Goal: Task Accomplishment & Management: Use online tool/utility

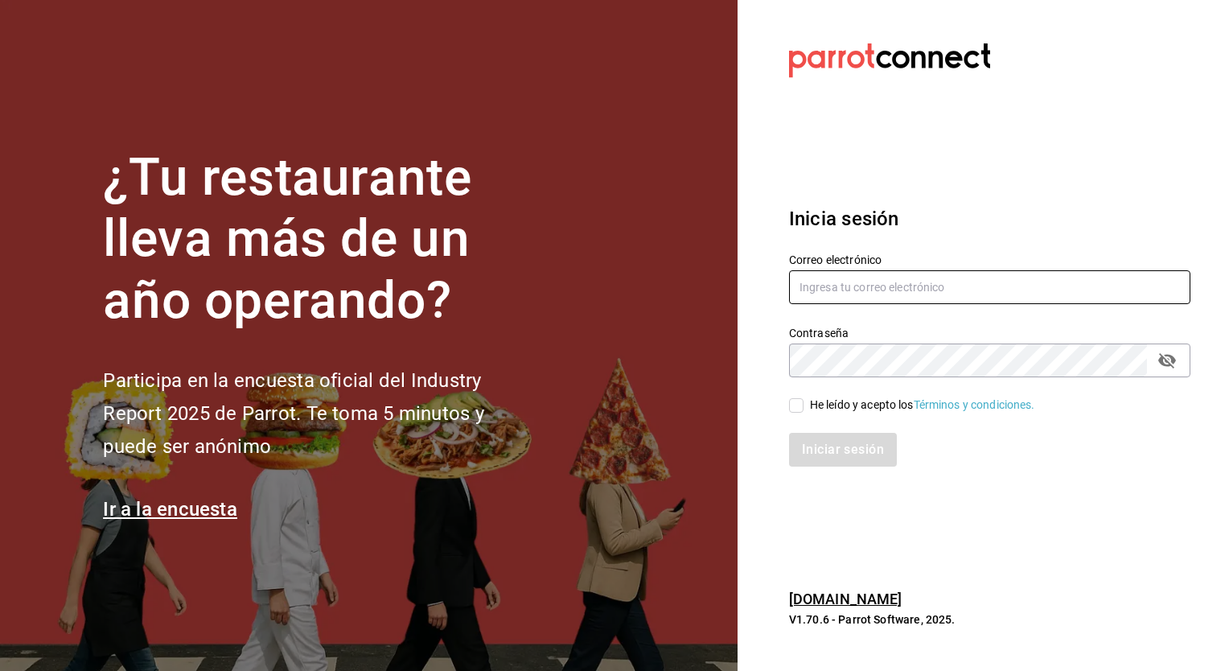
type input "cuerno.cdmx@grupocosteno.com"
click at [795, 406] on input "He leído y acepto los Términos y condiciones." at bounding box center [796, 405] width 14 height 14
checkbox input "true"
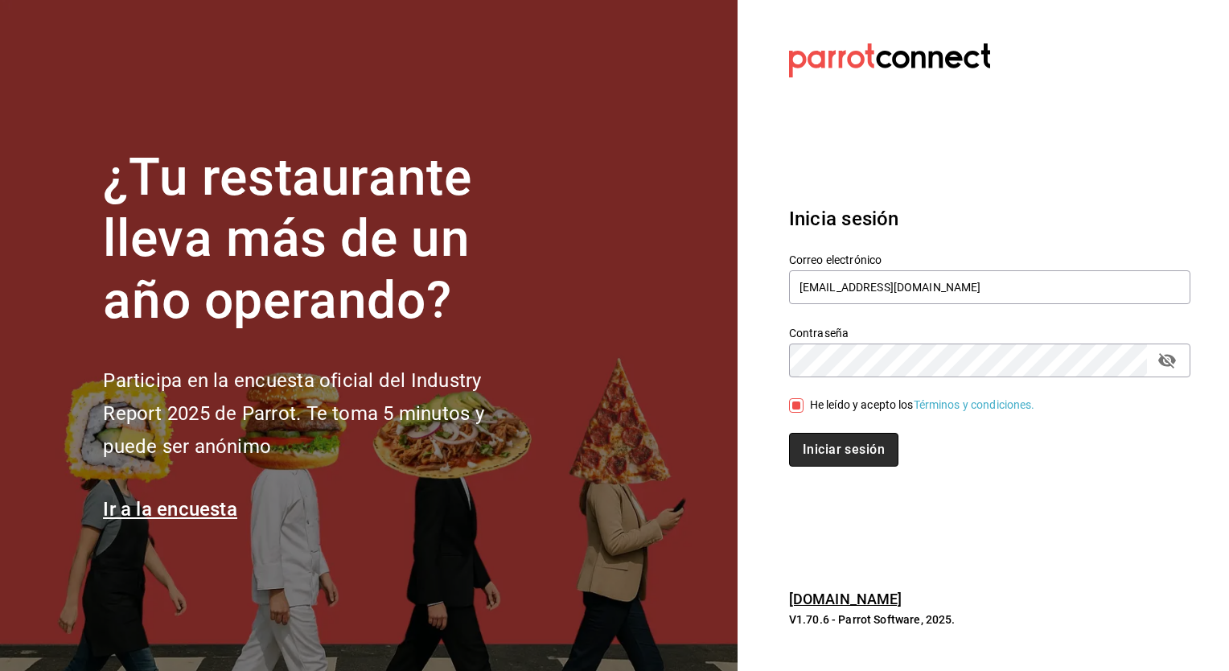
click at [806, 449] on button "Iniciar sesión" at bounding box center [843, 450] width 109 height 34
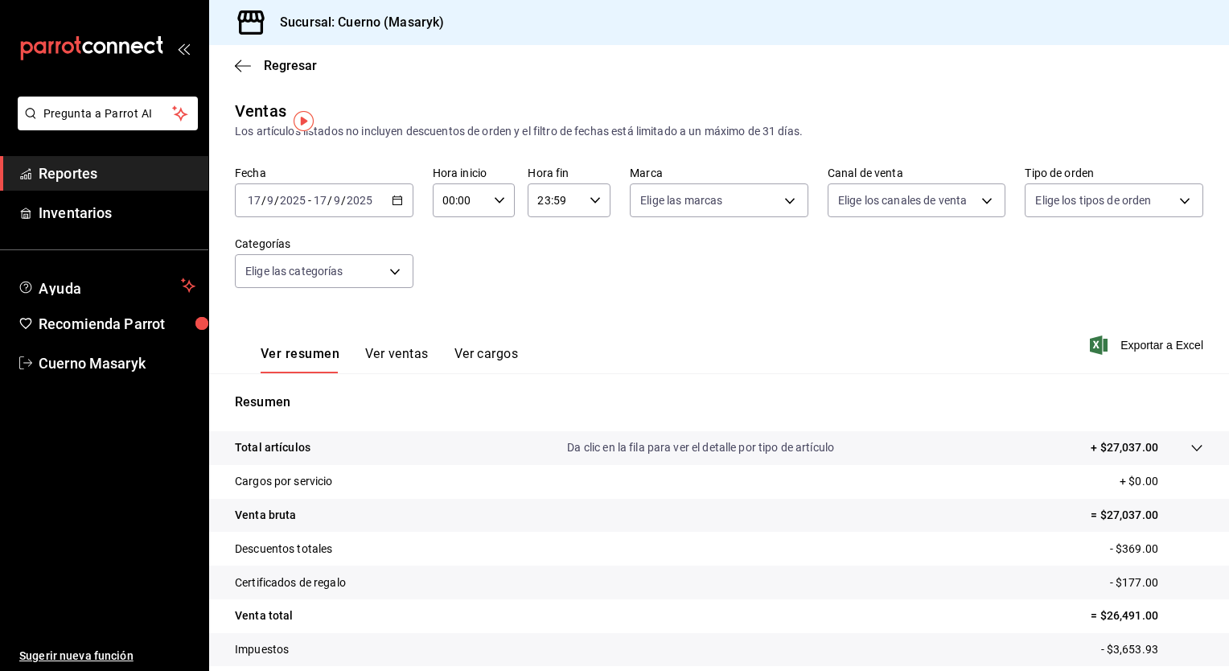
click at [392, 199] on icon "button" at bounding box center [397, 200] width 11 height 11
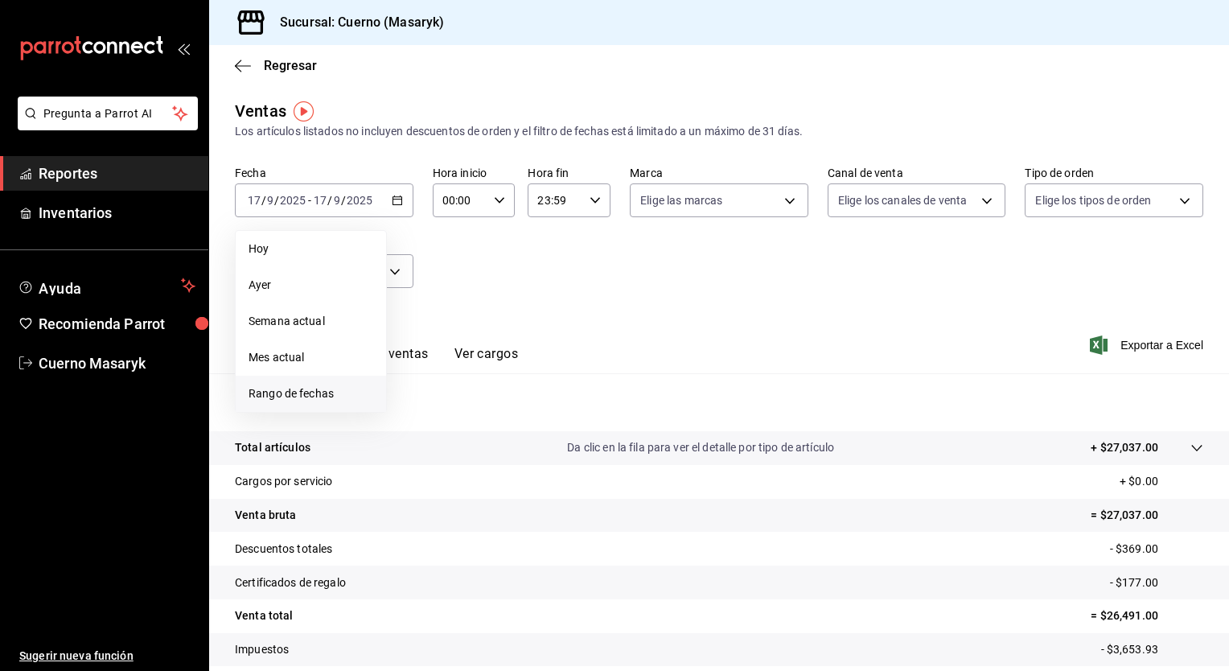
click at [302, 391] on span "Rango de fechas" at bounding box center [310, 393] width 125 height 17
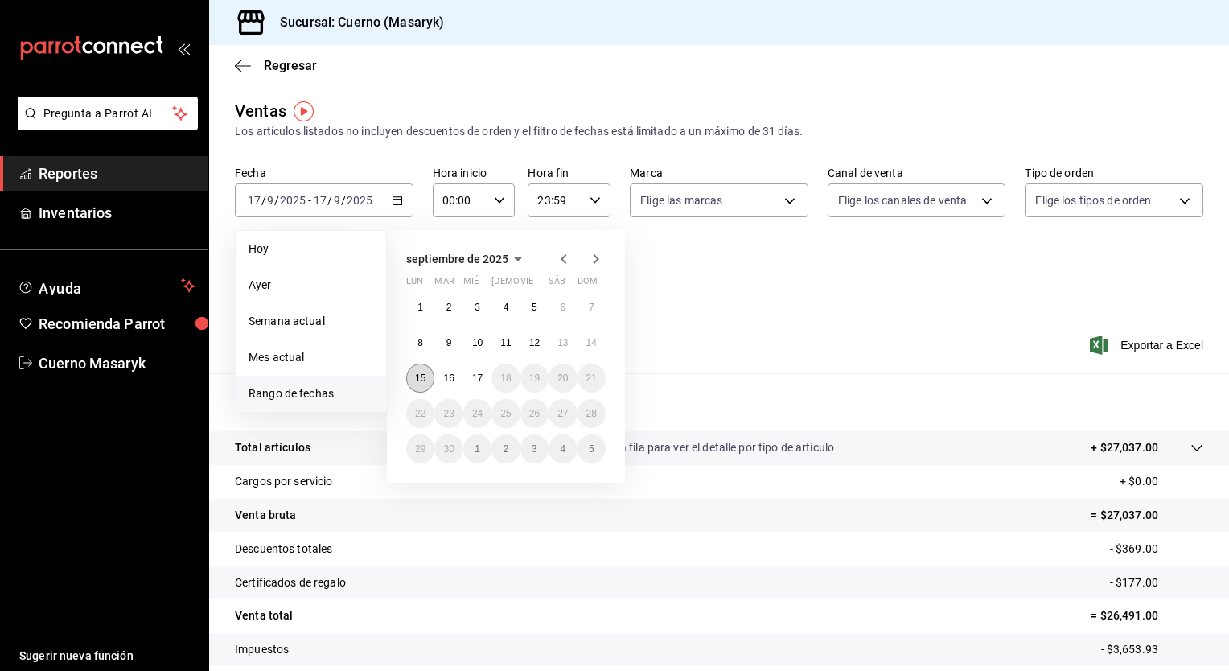
click at [412, 369] on button "15" at bounding box center [420, 377] width 28 height 29
click at [473, 379] on abbr "17" at bounding box center [477, 377] width 10 height 11
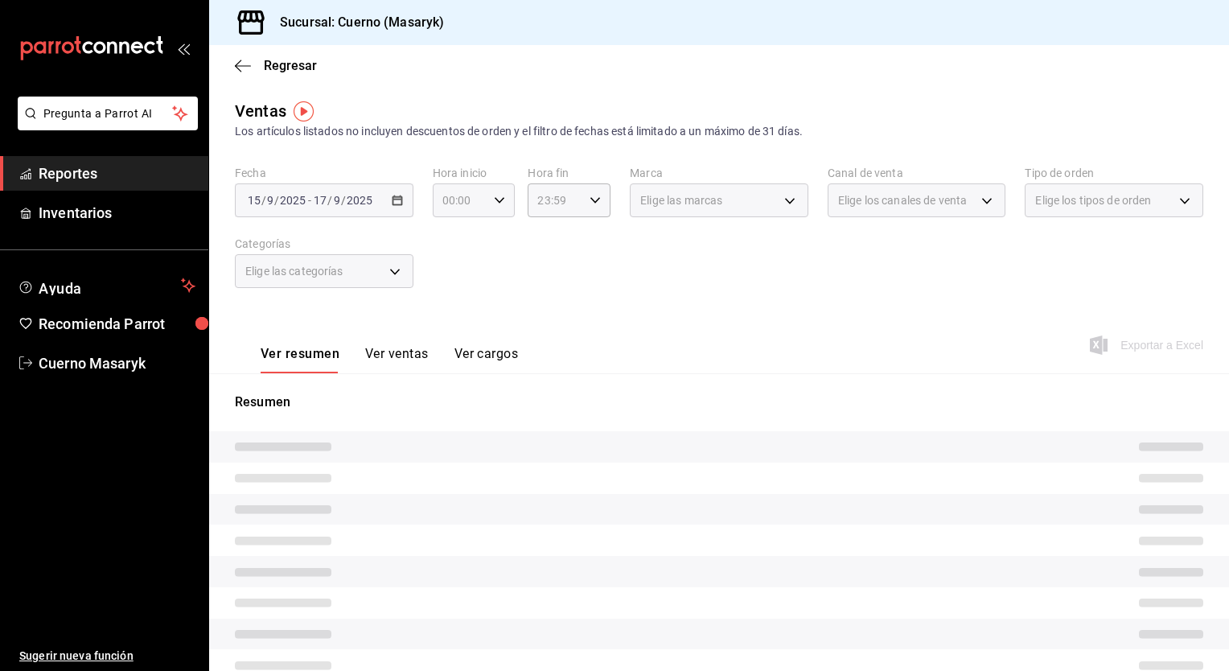
click at [495, 202] on \(Stroke\) "button" at bounding box center [499, 200] width 10 height 6
click at [447, 328] on span "05" at bounding box center [450, 331] width 15 height 13
type input "05:00"
click at [556, 257] on div at bounding box center [614, 335] width 1229 height 671
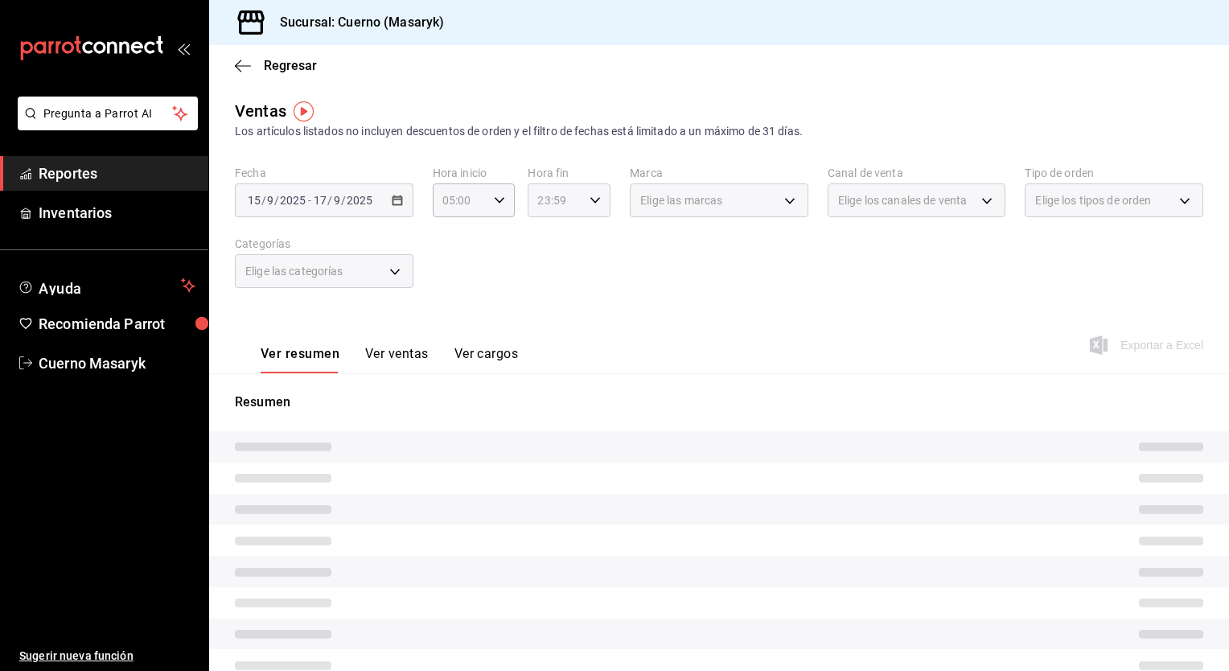
click at [589, 191] on div "23:59 Hora fin" at bounding box center [568, 200] width 83 height 34
click at [586, 201] on div at bounding box center [614, 335] width 1229 height 671
click at [579, 207] on div "23:59 Hora fin" at bounding box center [568, 200] width 83 height 34
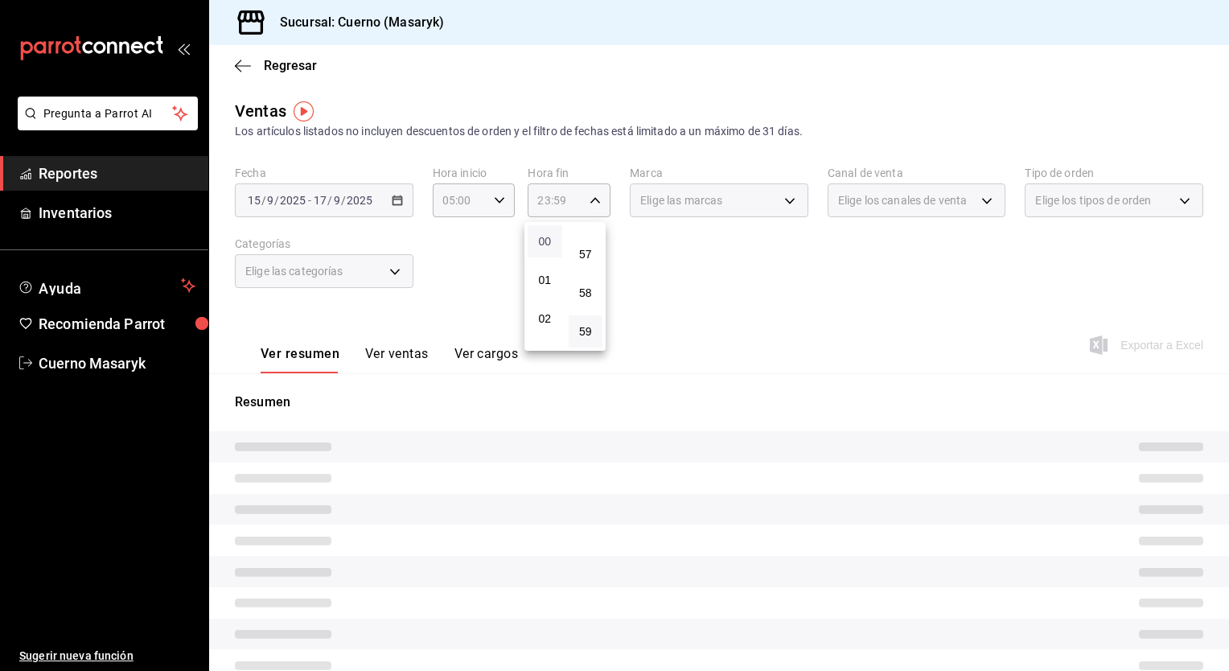
click at [545, 238] on span "00" at bounding box center [544, 241] width 15 height 13
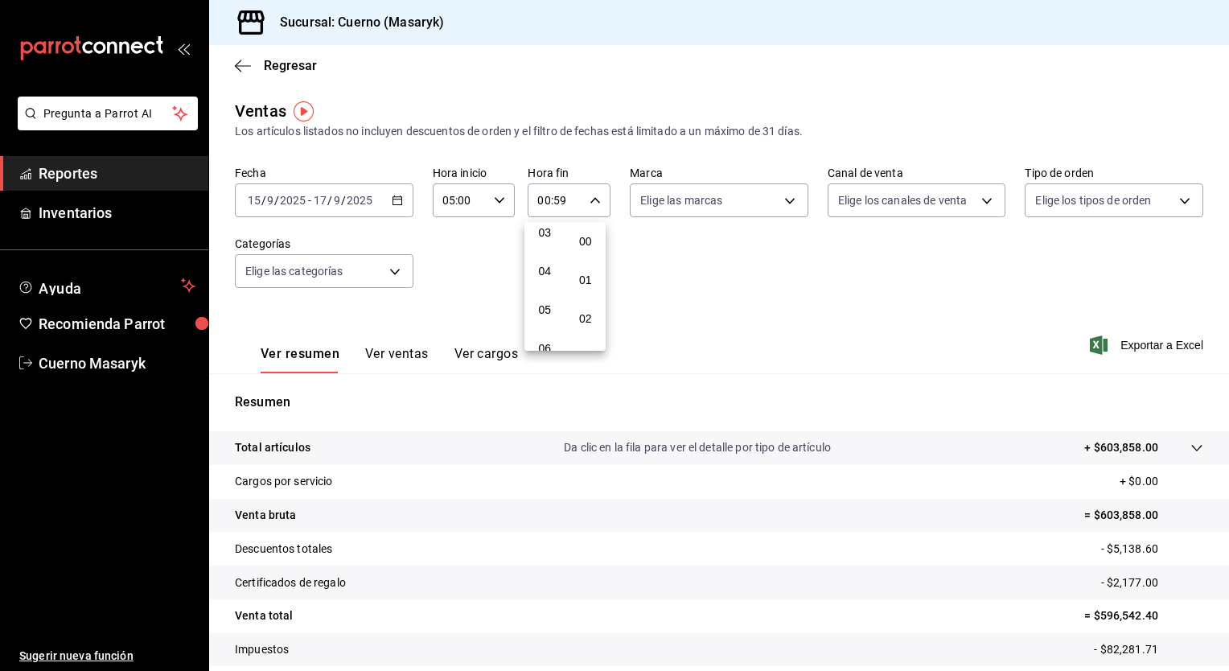
scroll to position [125, 0]
click at [543, 304] on button "05" at bounding box center [544, 309] width 35 height 32
click at [588, 239] on span "00" at bounding box center [585, 241] width 15 height 13
type input "05:00"
click at [725, 201] on div at bounding box center [614, 335] width 1229 height 671
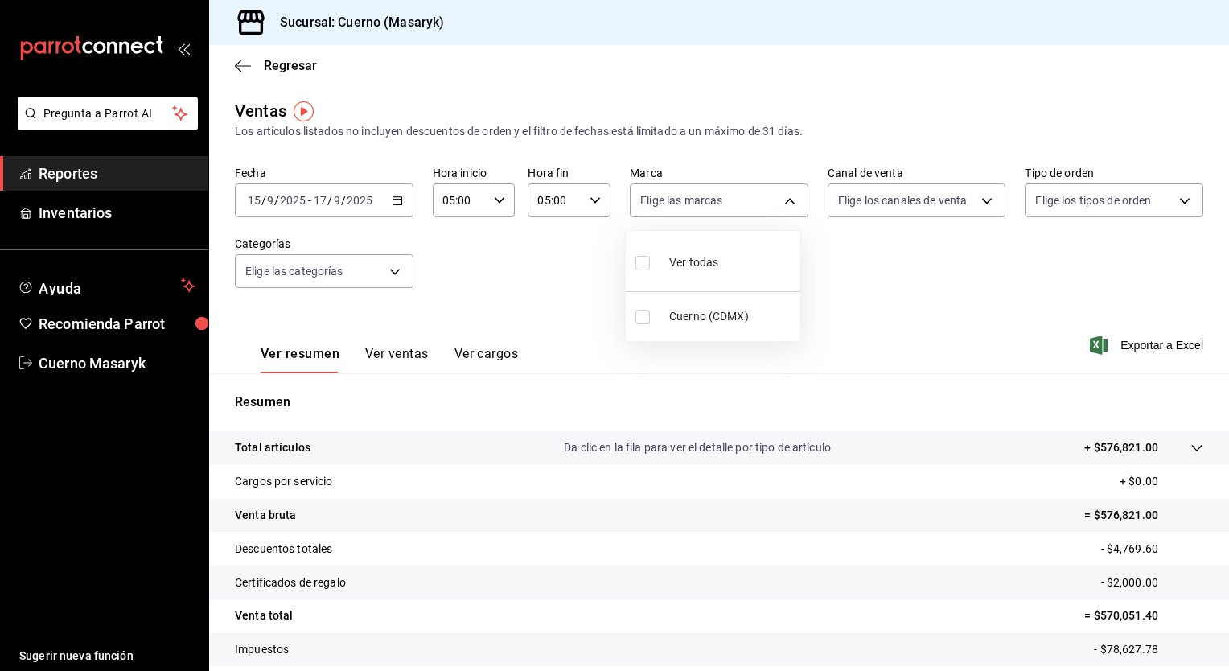
click at [725, 201] on body "Pregunta a Parrot AI Reportes Inventarios Ayuda Recomienda Parrot Cuerno Masary…" at bounding box center [614, 335] width 1229 height 671
click at [704, 258] on span "Ver todas" at bounding box center [693, 262] width 49 height 17
type input "4ea0d660-02b3-4785-bb88-48b5ef6e196c"
checkbox input "true"
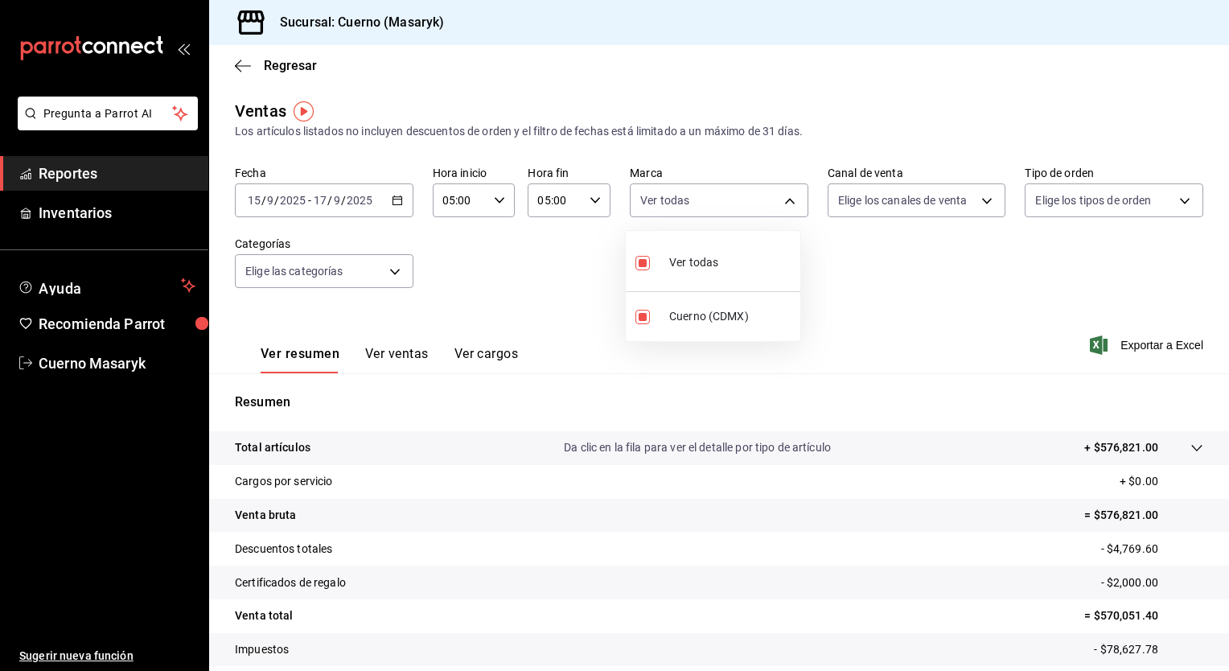
click at [872, 195] on div at bounding box center [614, 335] width 1229 height 671
click at [872, 195] on body "Pregunta a Parrot AI Reportes Inventarios Ayuda Recomienda Parrot Cuerno Masary…" at bounding box center [614, 335] width 1229 height 671
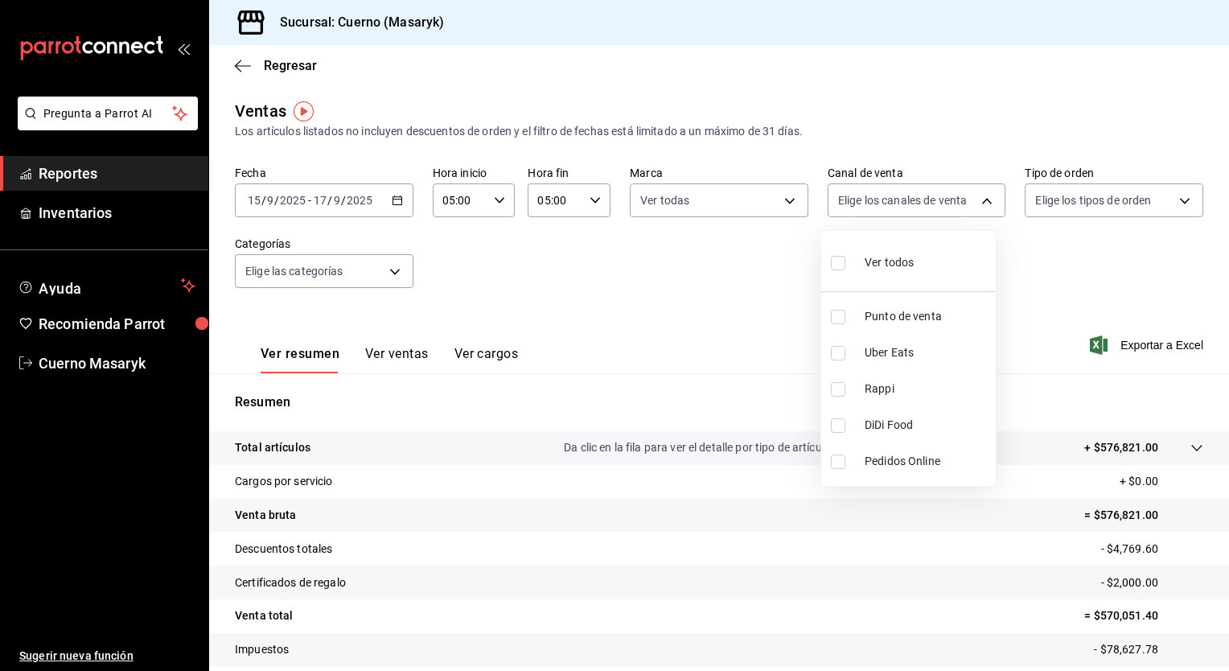
click at [867, 250] on div "Ver todos" at bounding box center [872, 261] width 83 height 35
type input "PARROT,UBER_EATS,RAPPI,DIDI_FOOD,ONLINE"
checkbox input "true"
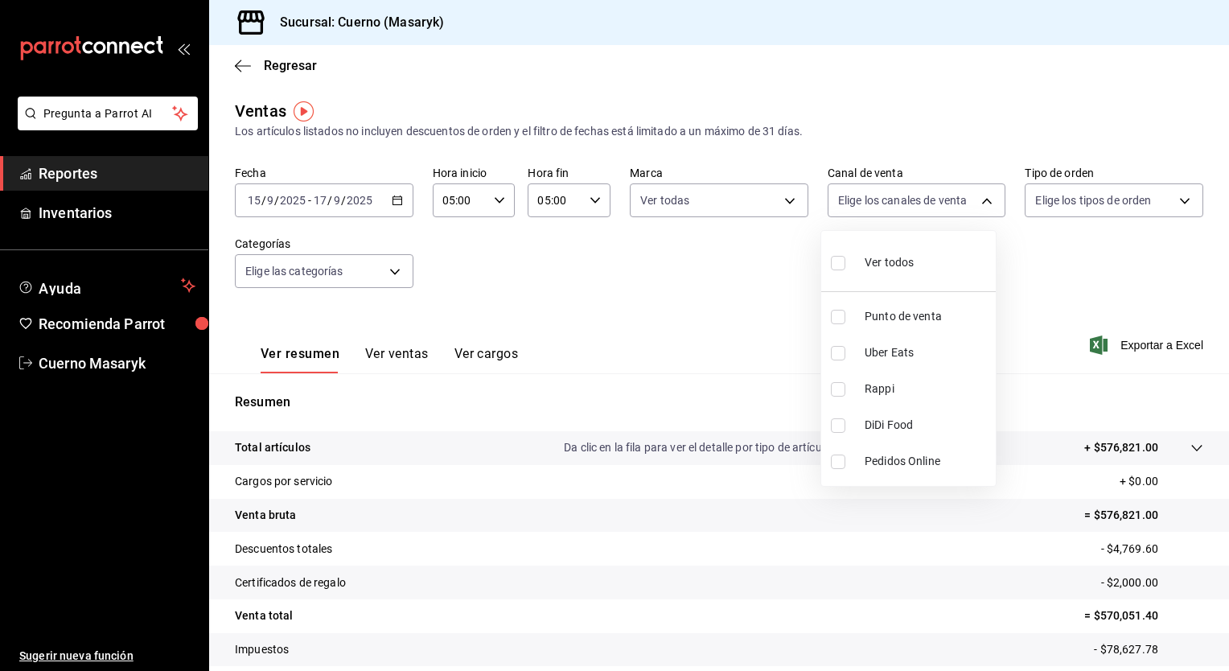
checkbox input "true"
click at [1086, 209] on div at bounding box center [614, 335] width 1229 height 671
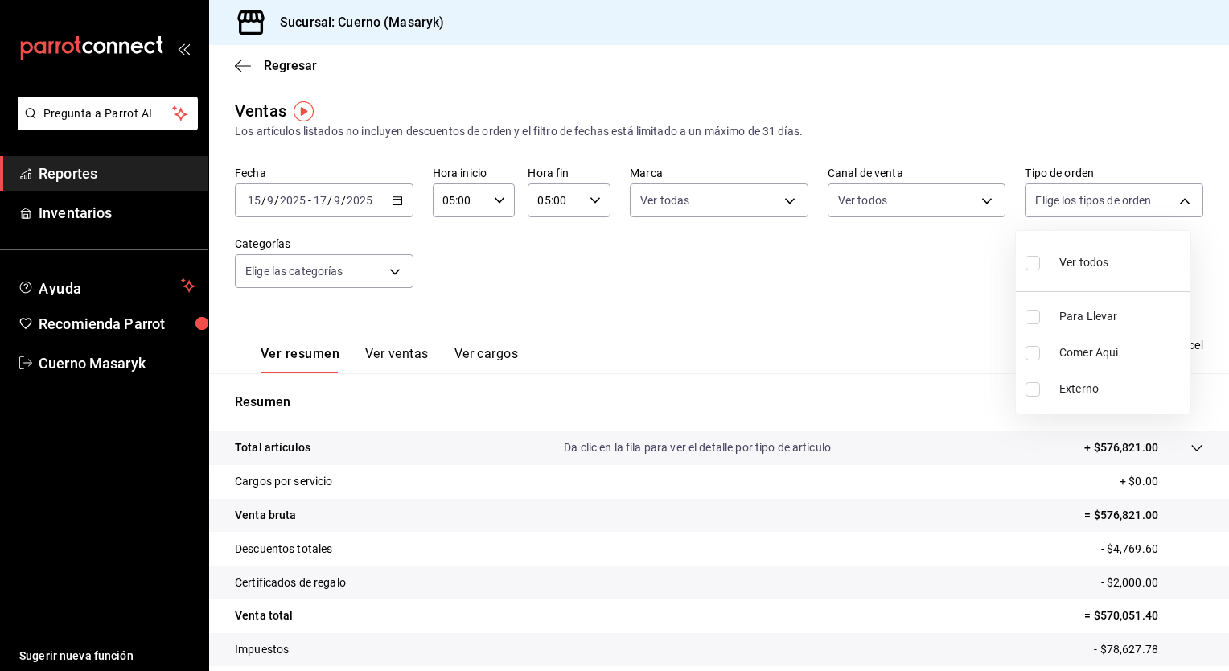
click at [1086, 209] on body "Pregunta a Parrot AI Reportes Inventarios Ayuda Recomienda Parrot Cuerno Masary…" at bounding box center [614, 335] width 1229 height 671
click at [1056, 263] on div "Ver todos" at bounding box center [1066, 261] width 83 height 35
type input "d8208262-291b-4595-bbfa-ed1e8660efdb,73ecdc8a-b505-4242-b24a-d5f1595b9b0a,EXTER…"
checkbox input "true"
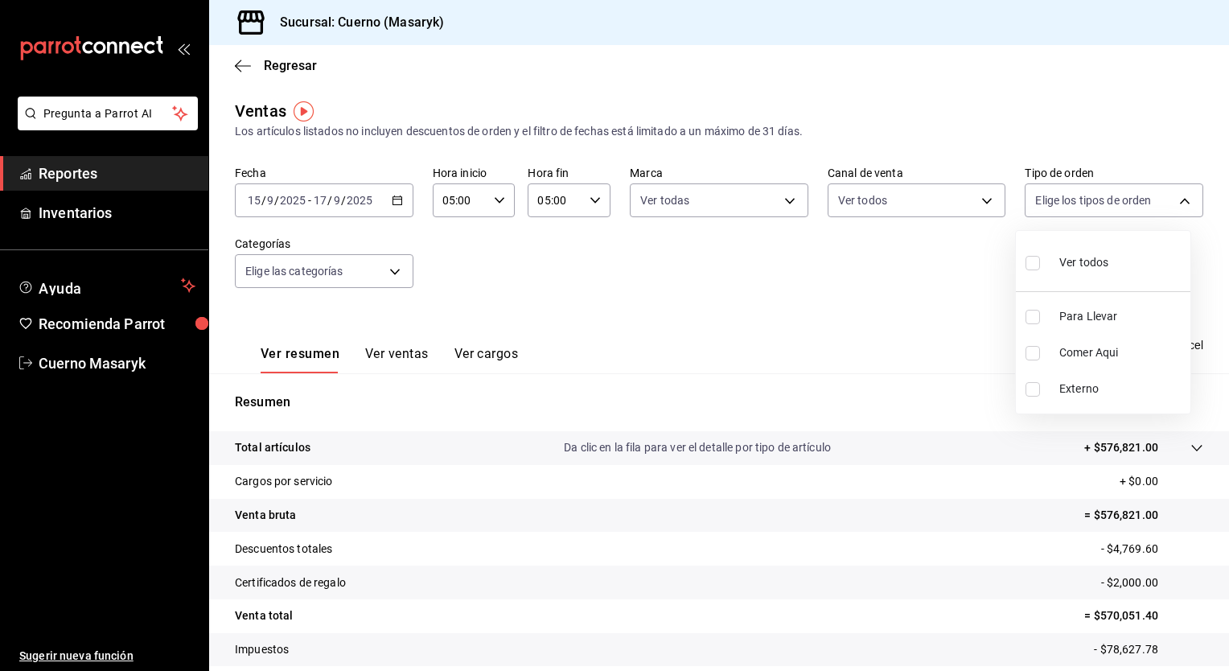
checkbox input "true"
click at [458, 256] on div at bounding box center [614, 335] width 1229 height 671
click at [383, 274] on body "Pregunta a Parrot AI Reportes Inventarios Ayuda Recomienda Parrot Cuerno Masary…" at bounding box center [614, 335] width 1229 height 671
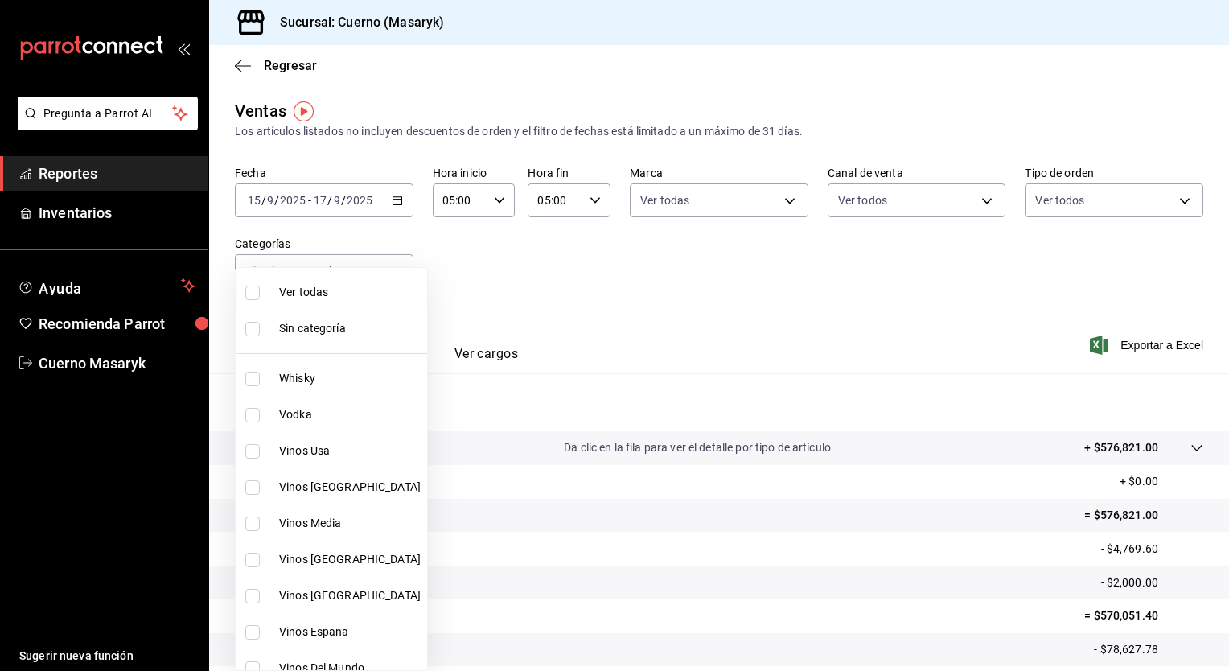
click at [354, 297] on span "Ver todas" at bounding box center [350, 292] width 142 height 17
type input "c67b51a2-384c-483e-a5be-40afd3eac247,ec1a4520-4a99-4810-921e-4abf40ebc8c6,cd2d5…"
checkbox input "true"
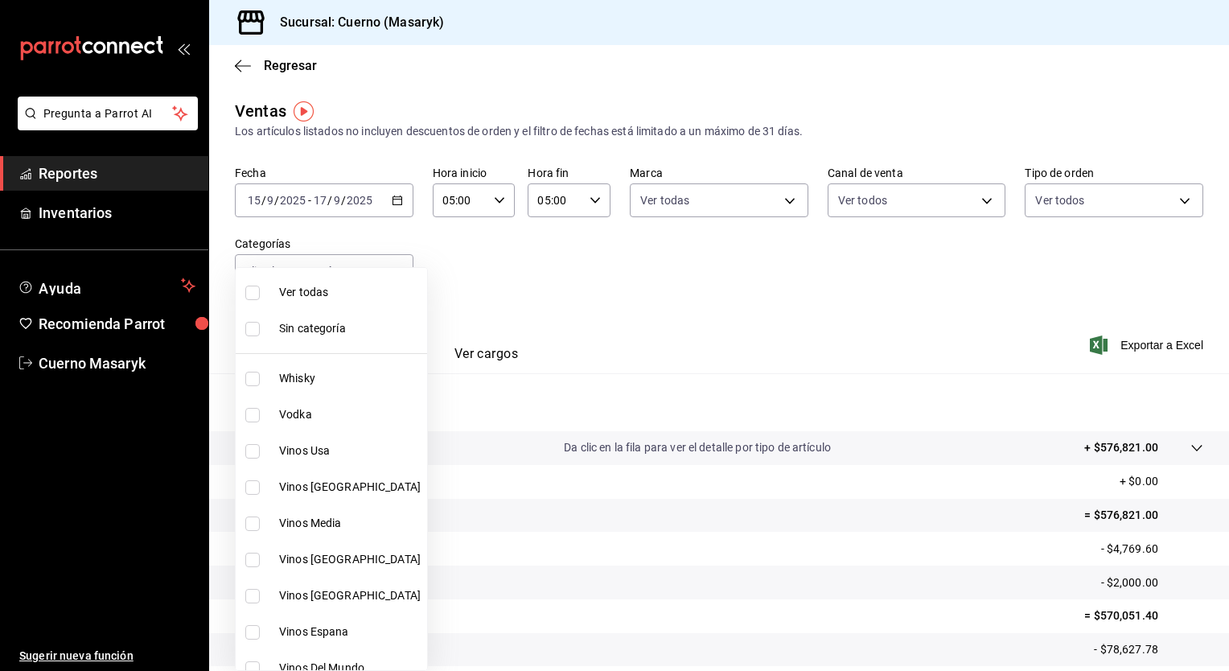
checkbox input "true"
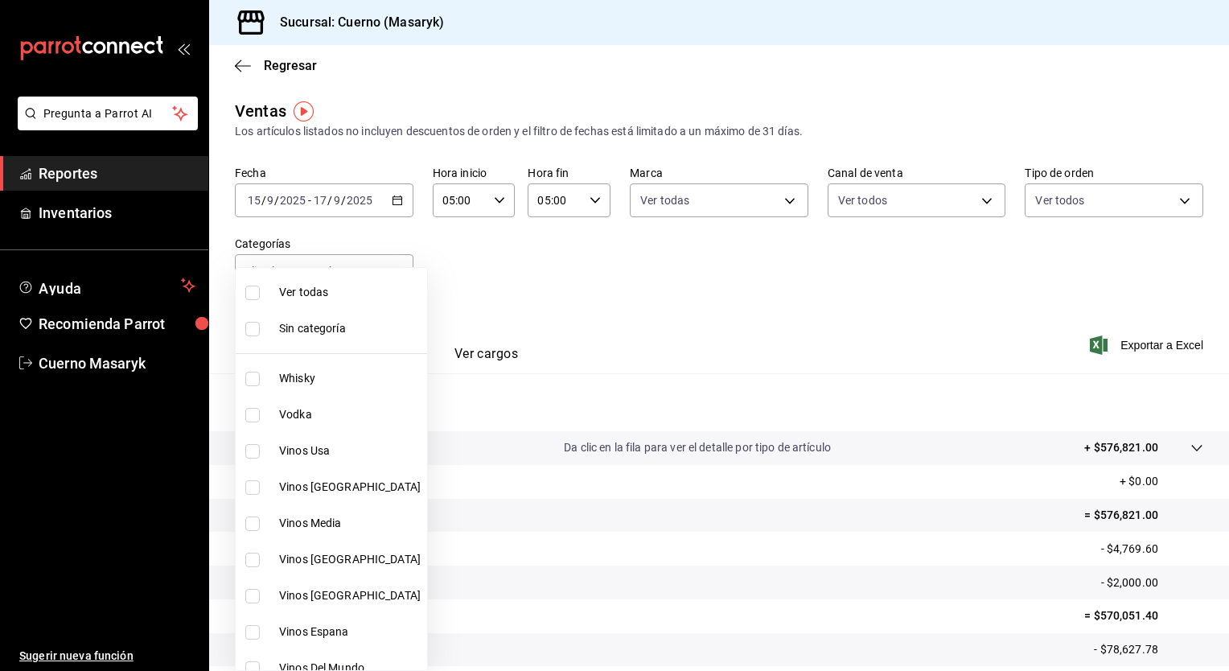
checkbox input "true"
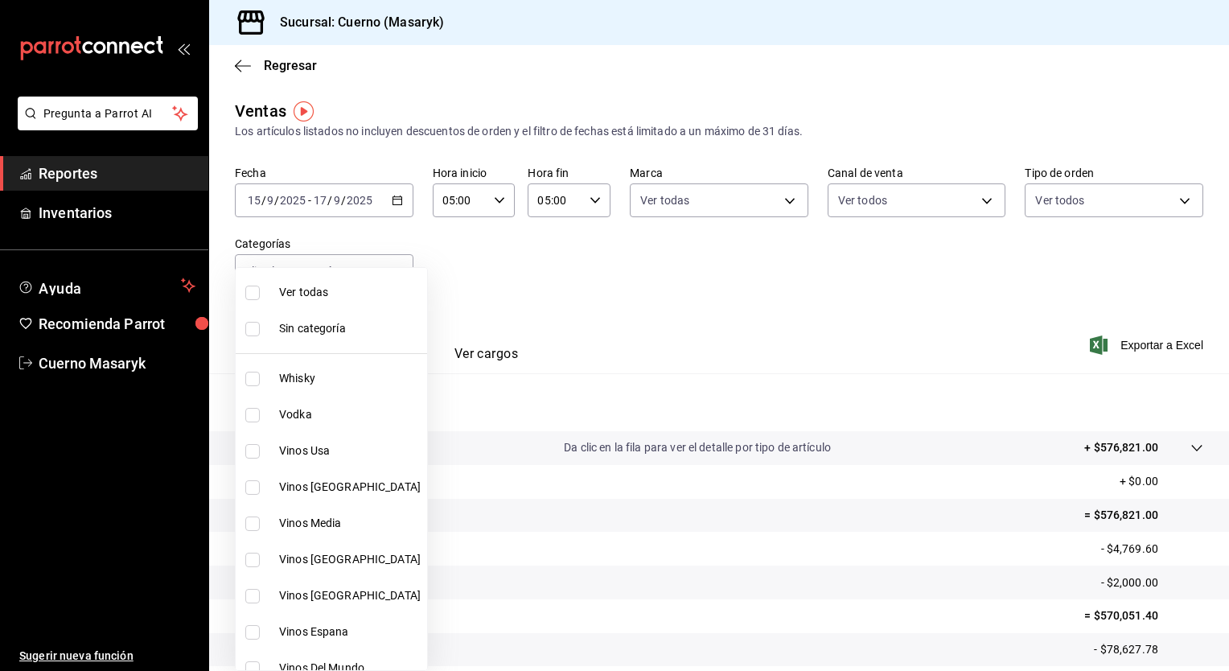
checkbox input "true"
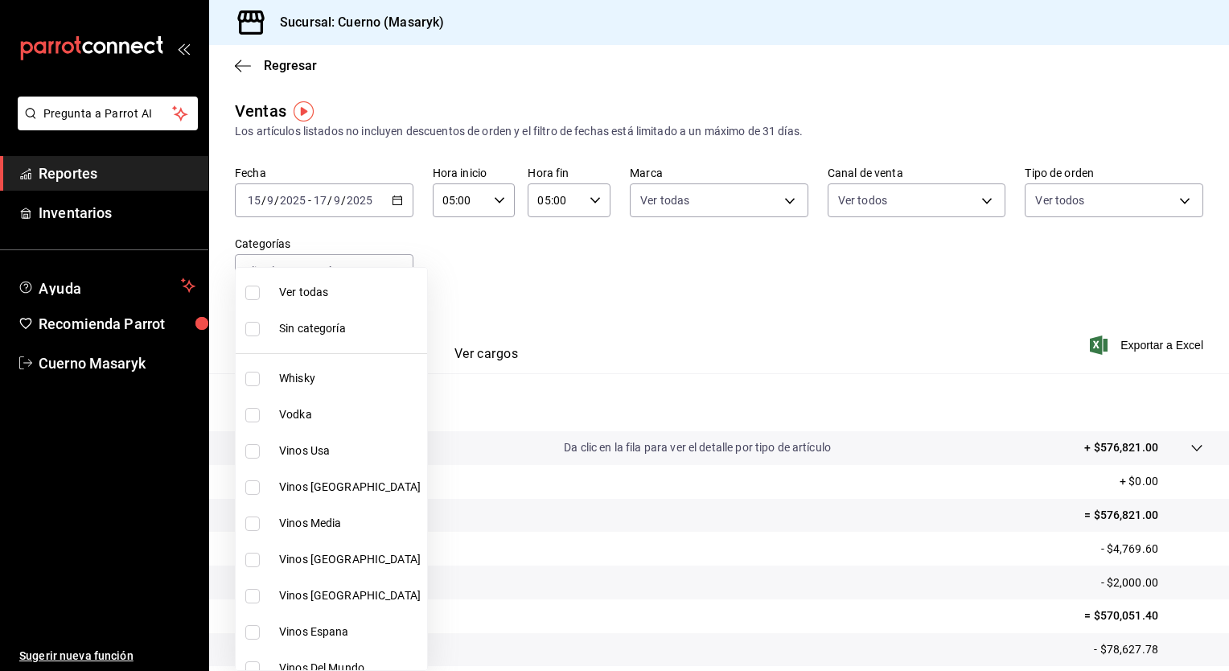
checkbox input "true"
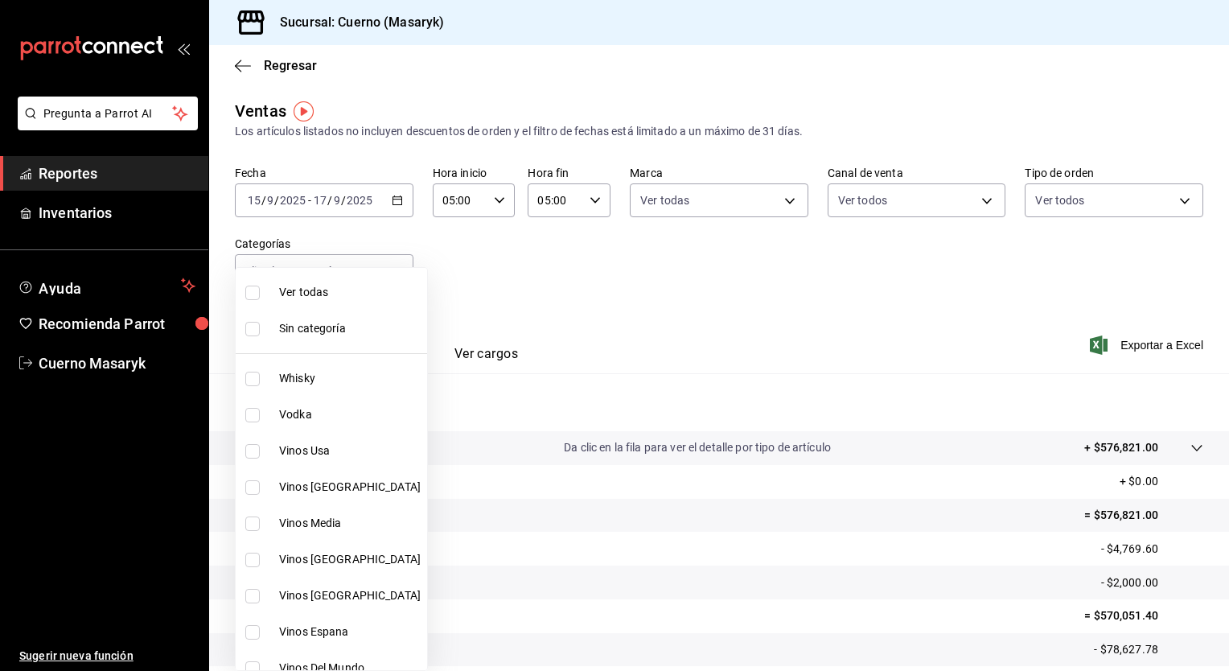
checkbox input "true"
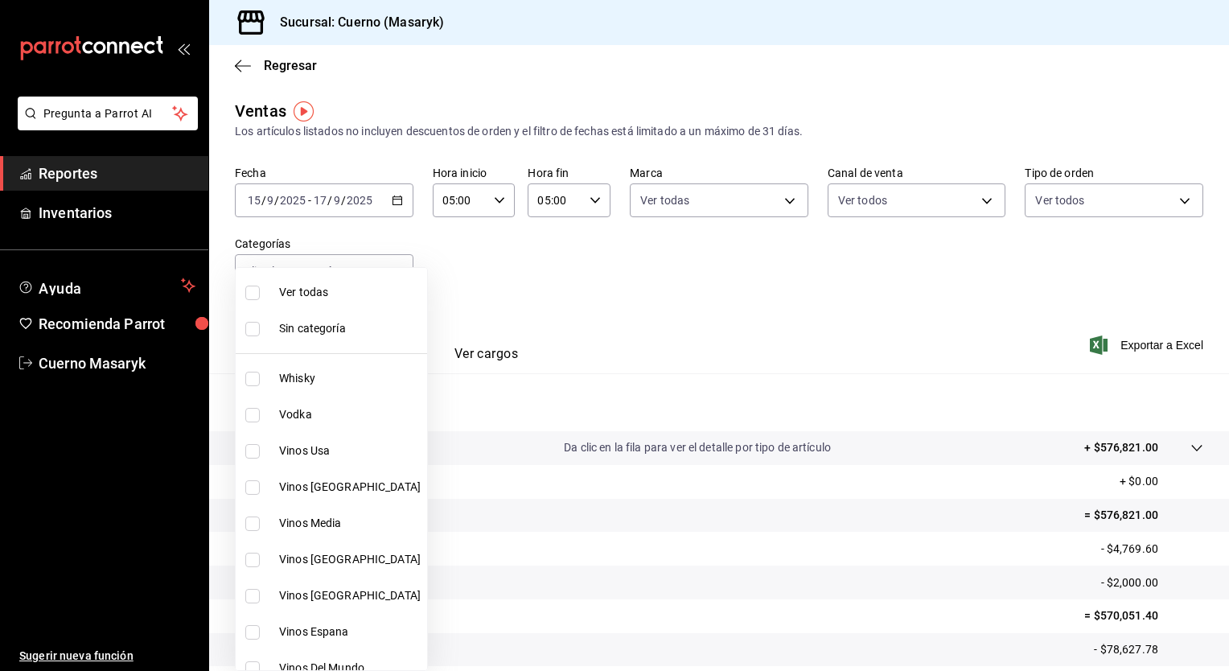
checkbox input "true"
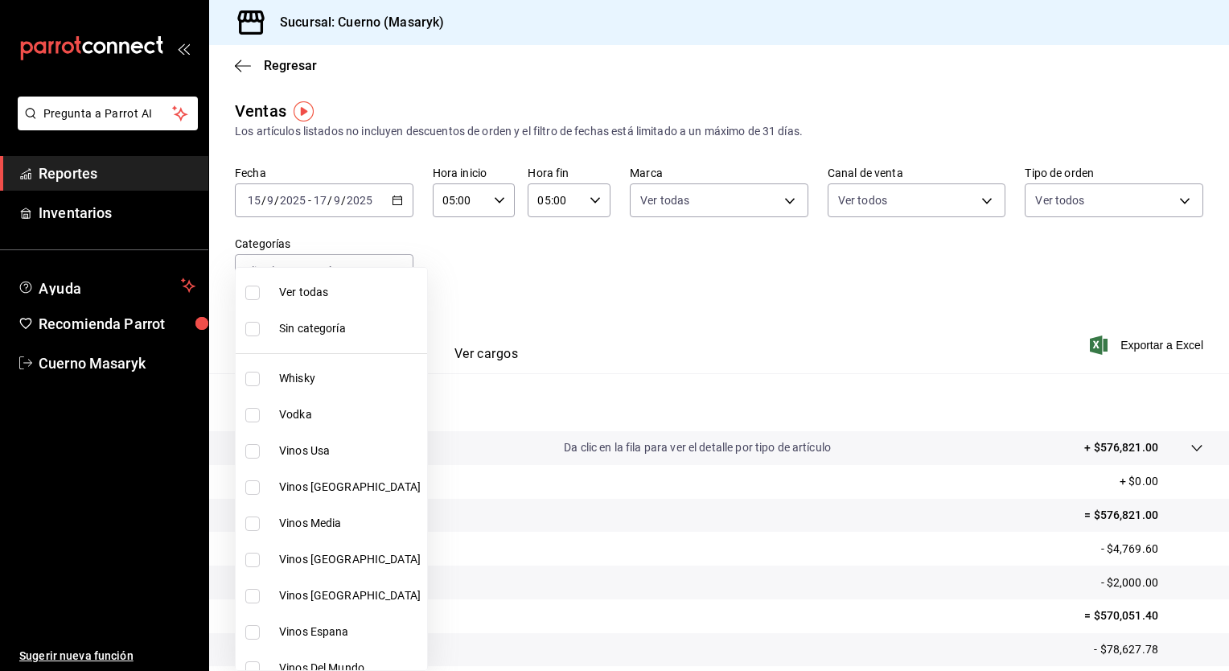
checkbox input "true"
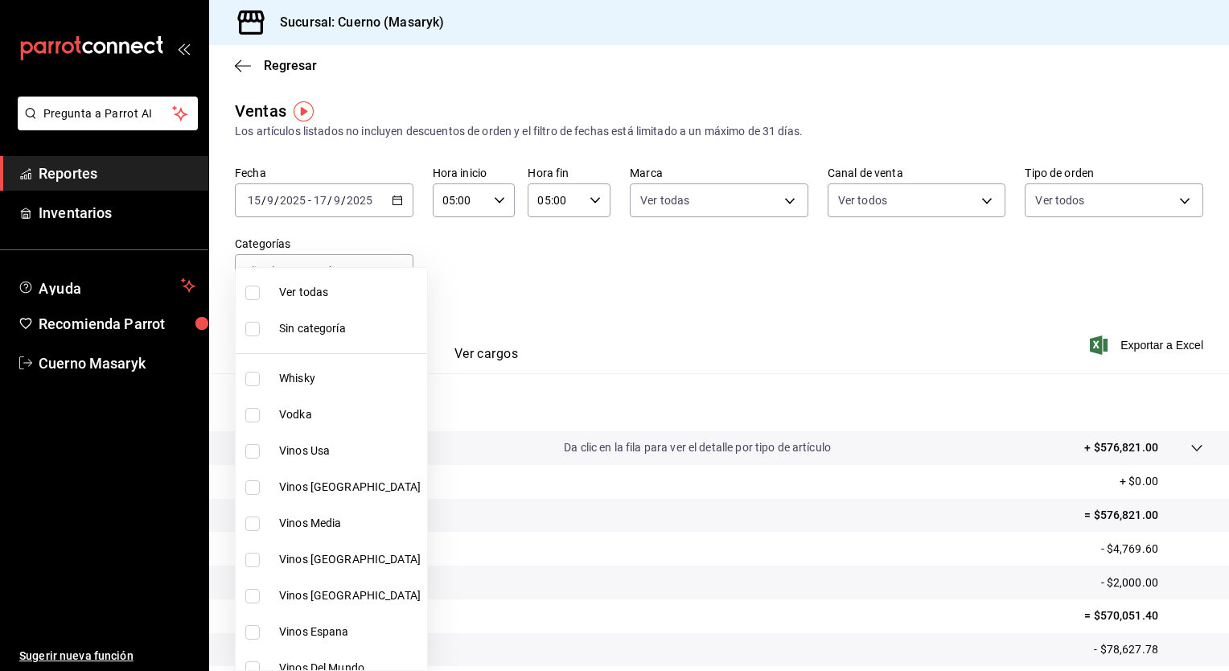
checkbox input "true"
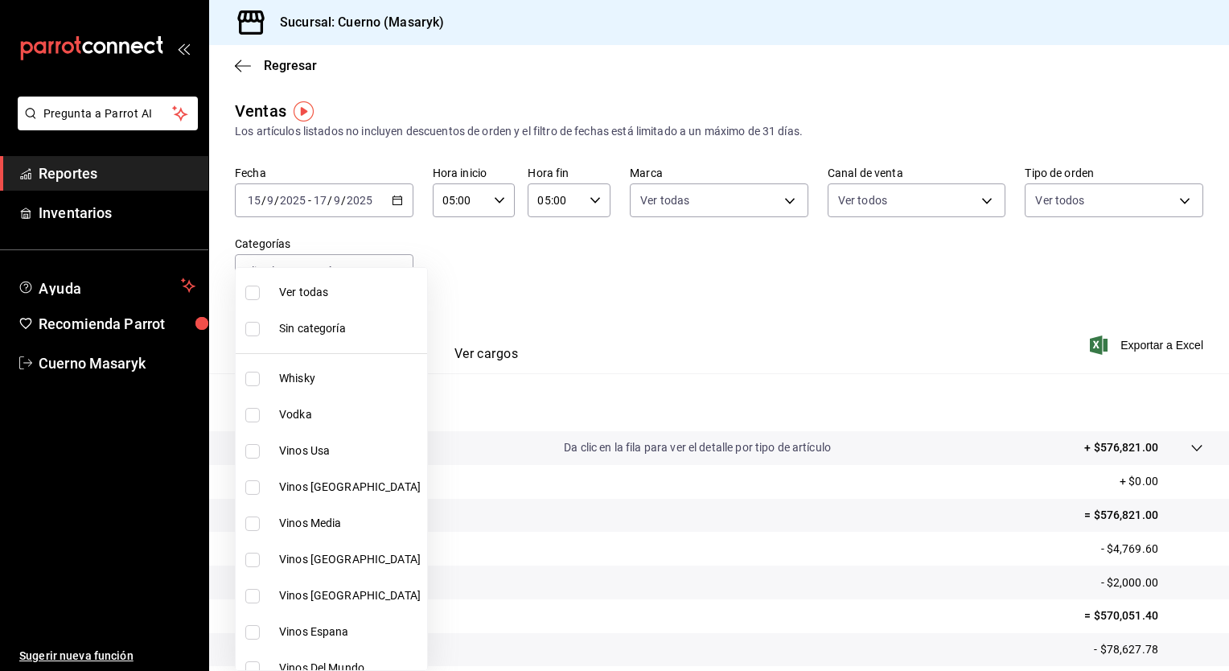
checkbox input "true"
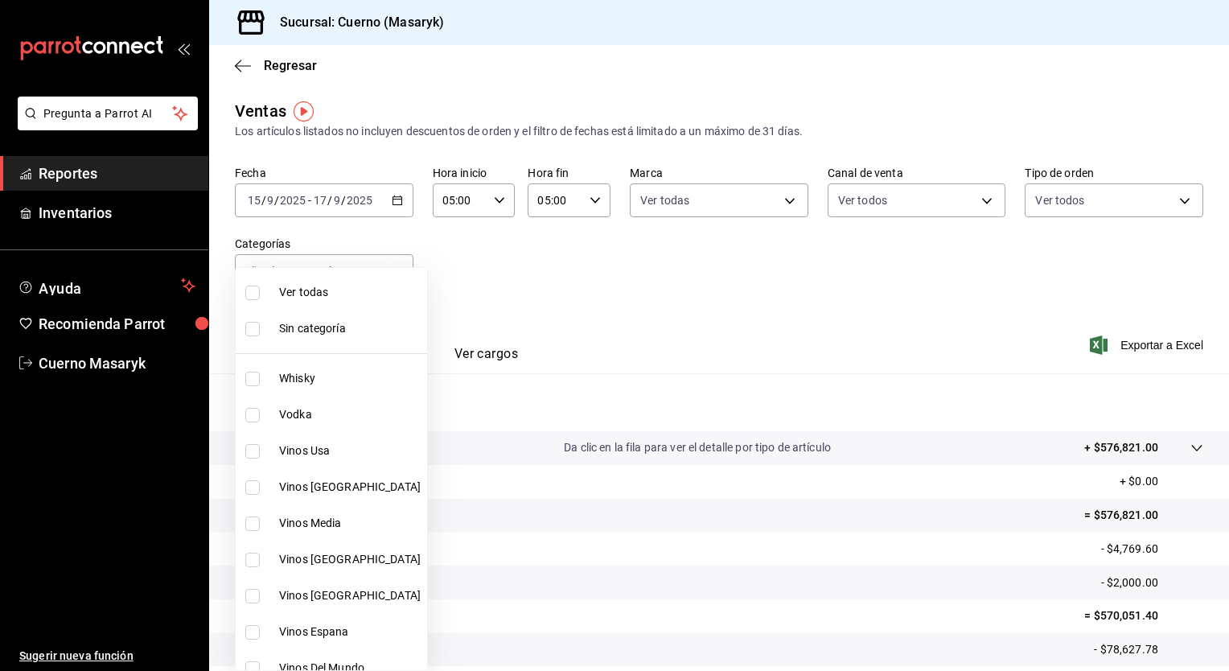
checkbox input "true"
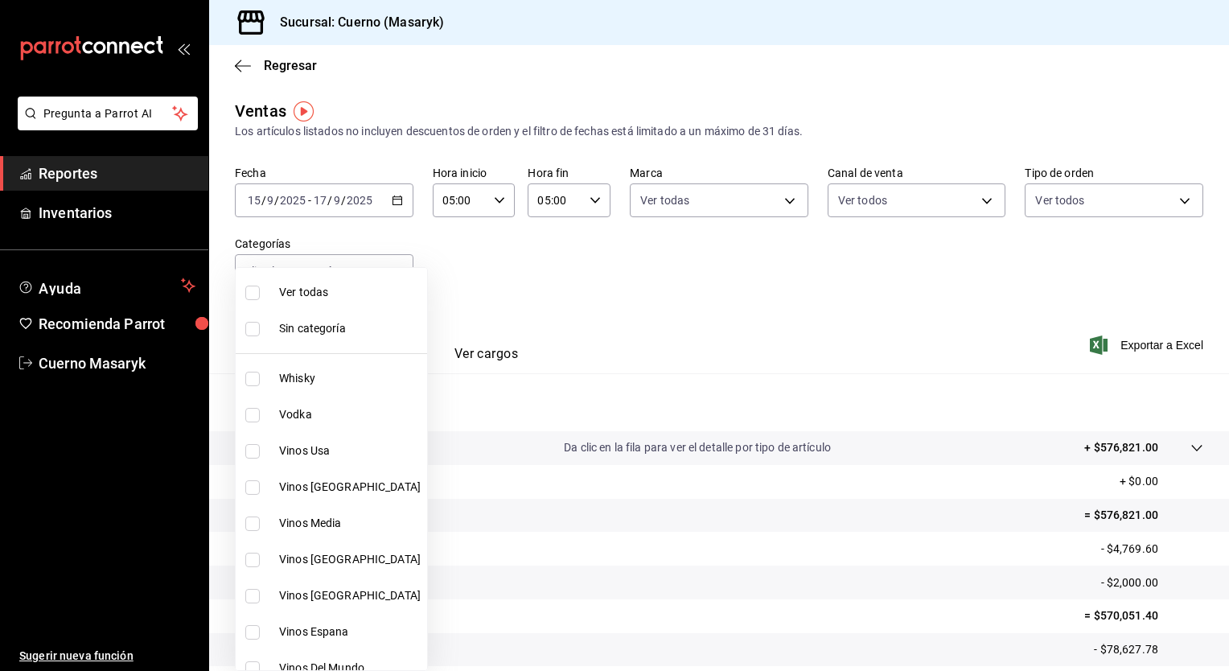
checkbox input "true"
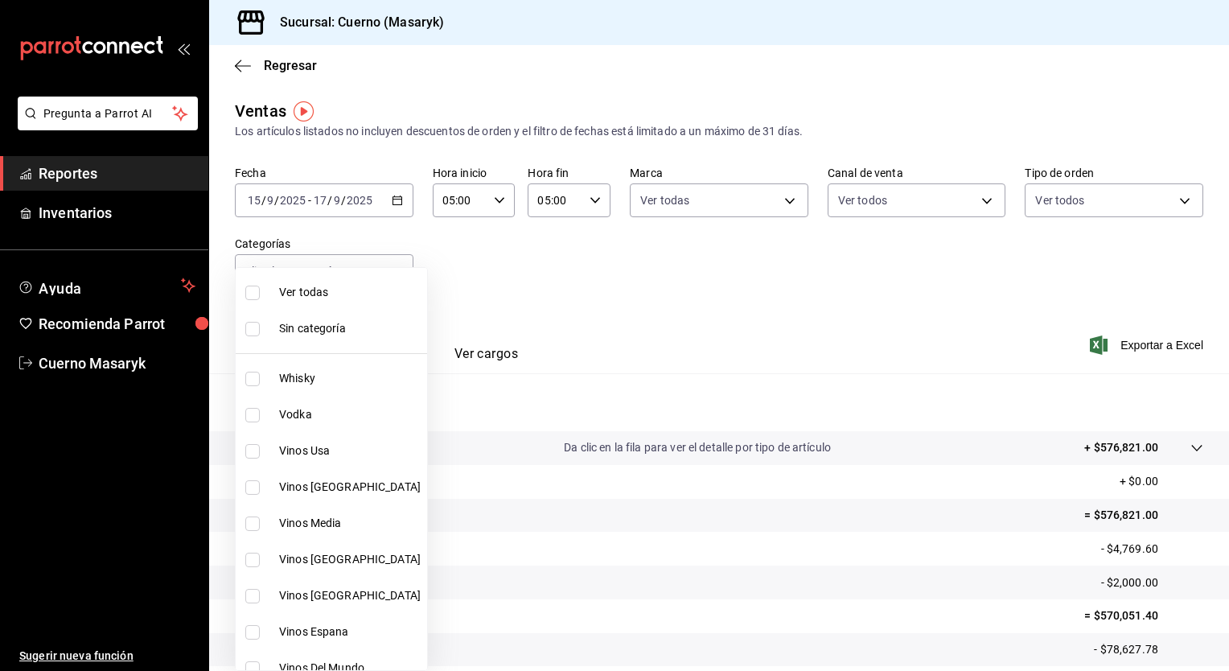
checkbox input "true"
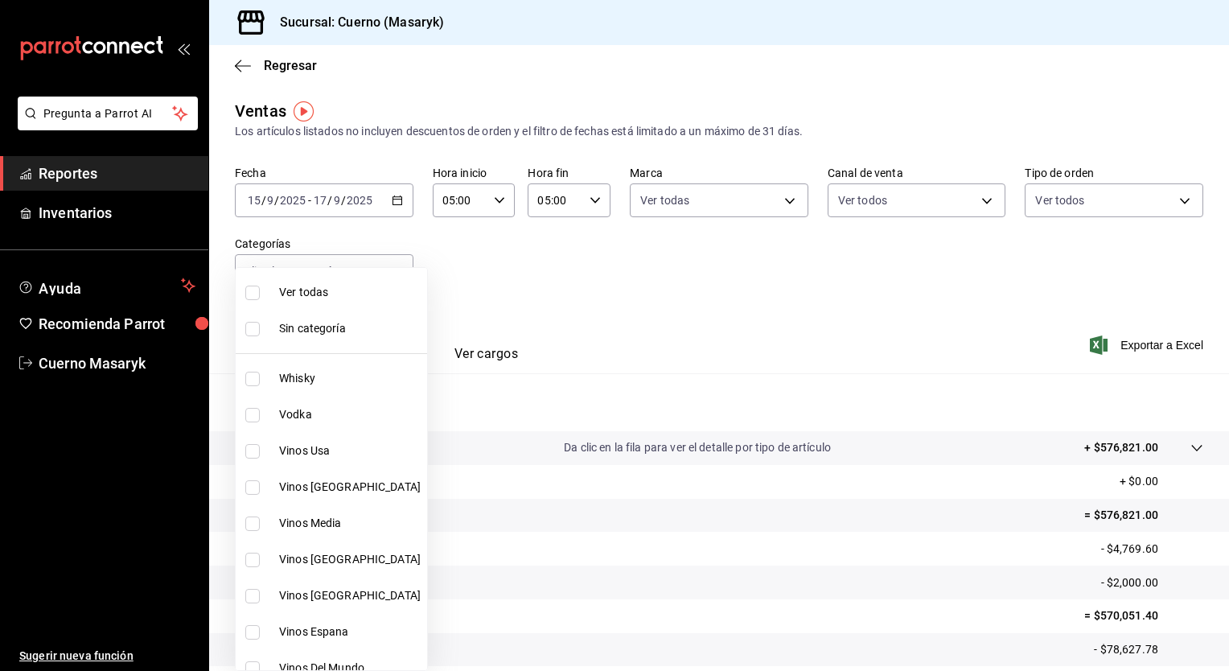
checkbox input "true"
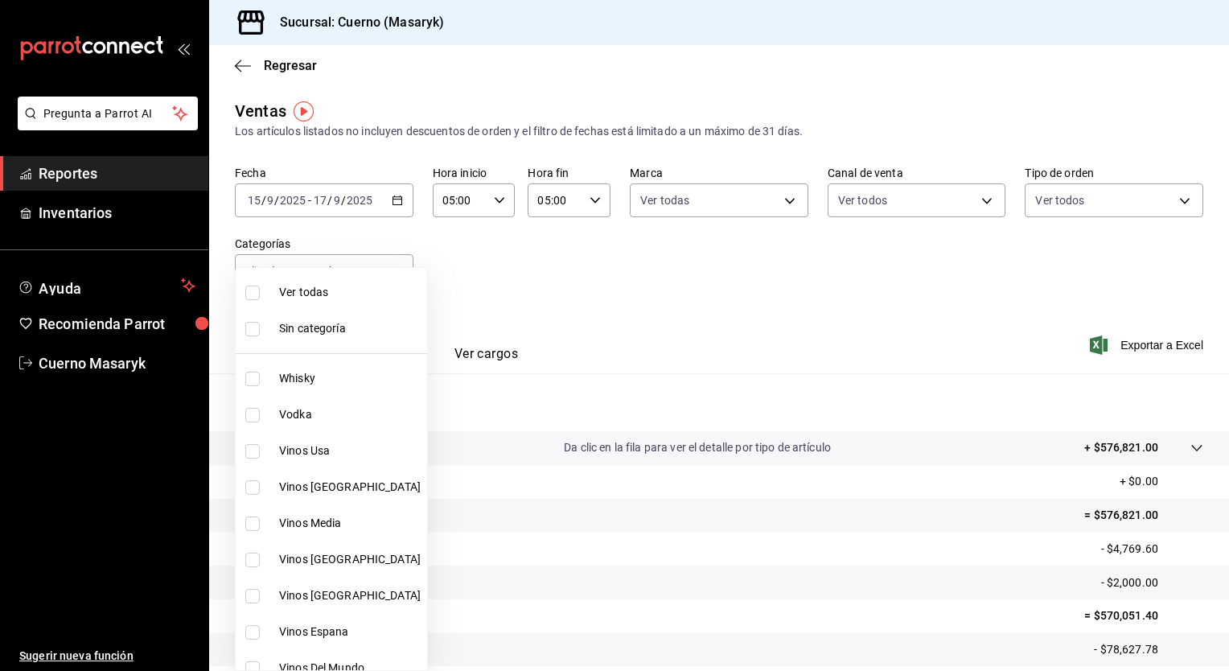
checkbox input "true"
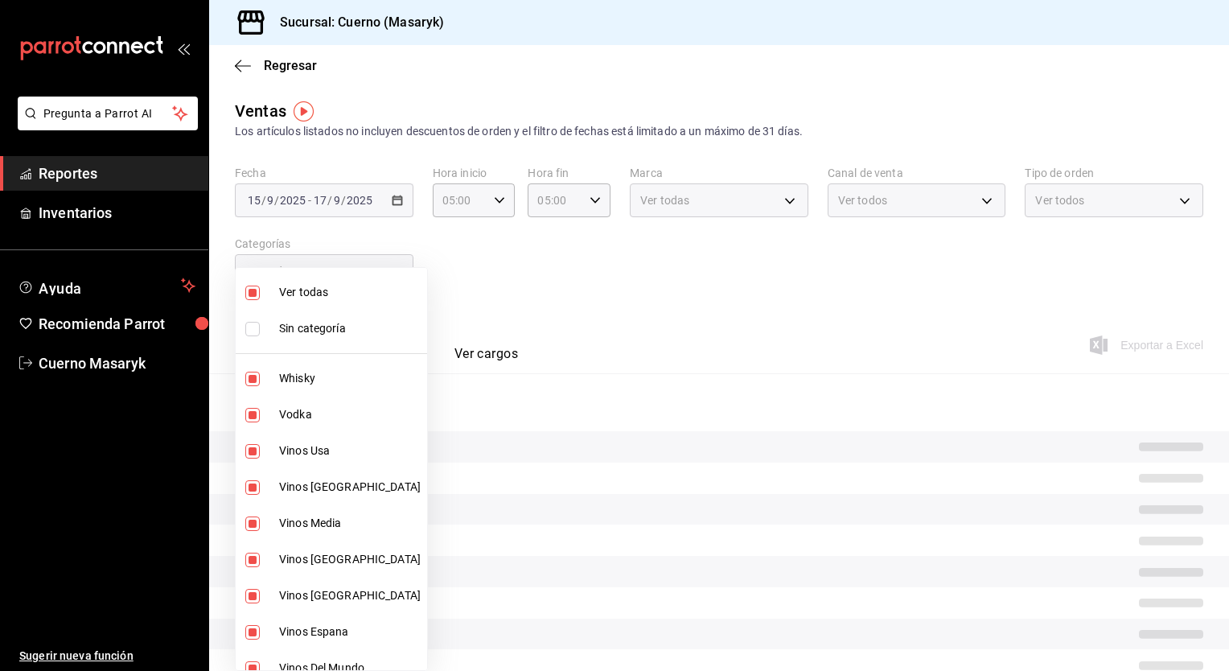
click at [951, 302] on div at bounding box center [614, 335] width 1229 height 671
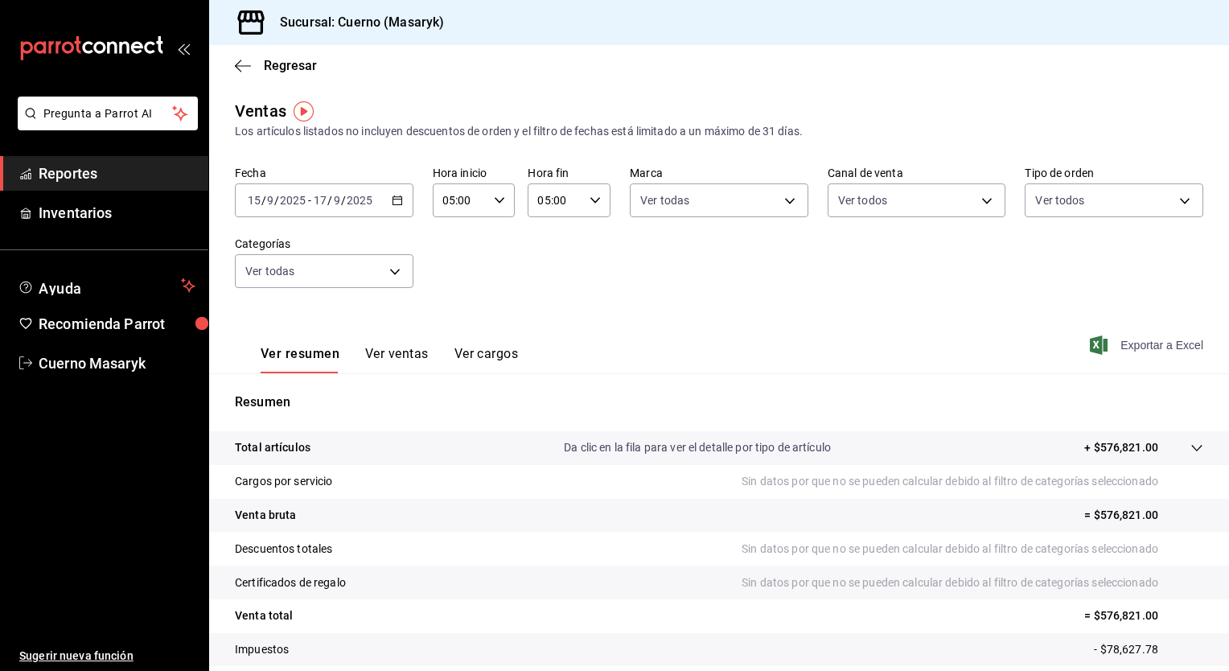
click at [1147, 342] on span "Exportar a Excel" at bounding box center [1148, 344] width 110 height 19
